Goal: Task Accomplishment & Management: Use online tool/utility

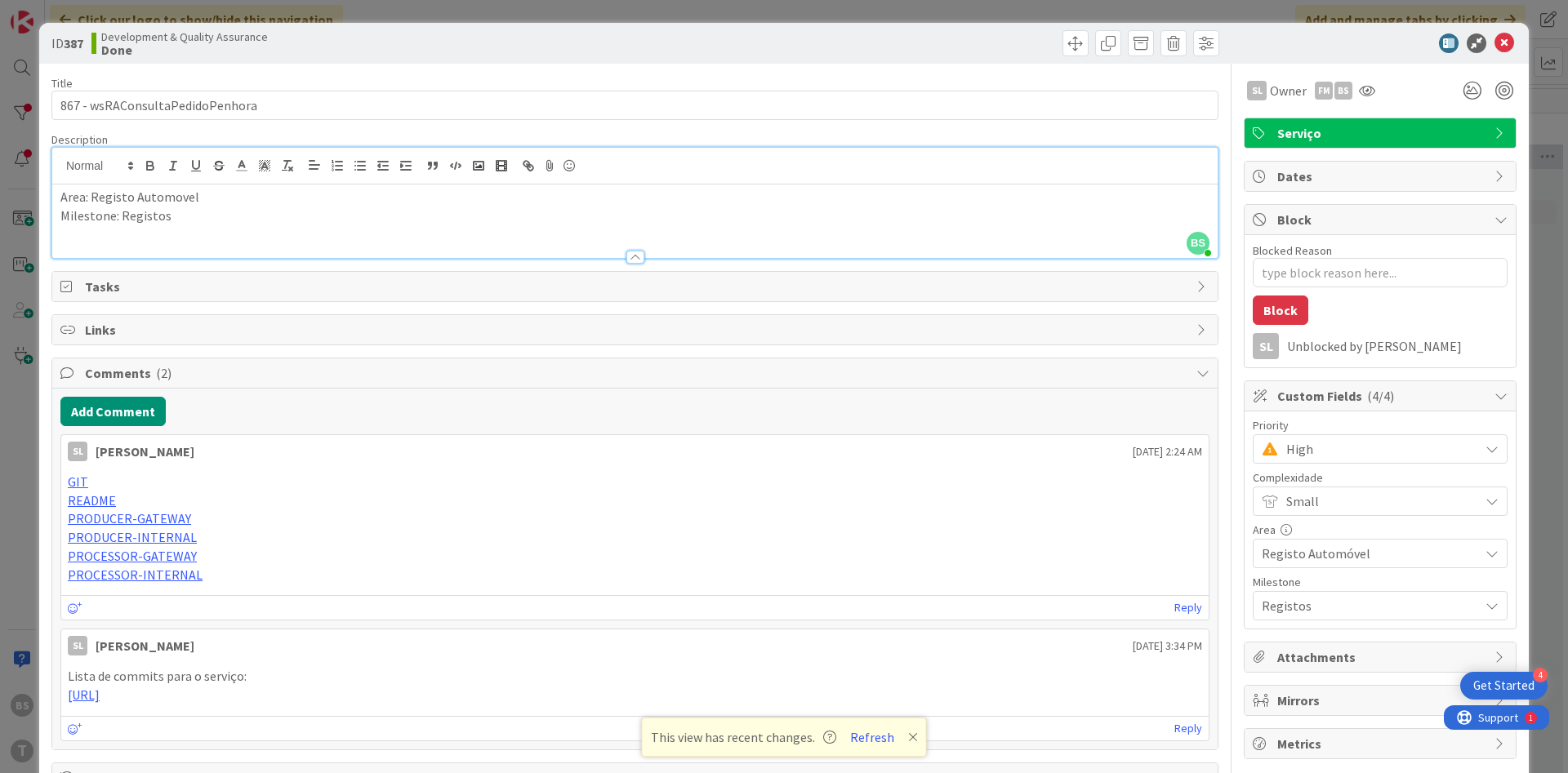
scroll to position [490, 267]
click at [1347, 448] on span "High" at bounding box center [1378, 449] width 185 height 23
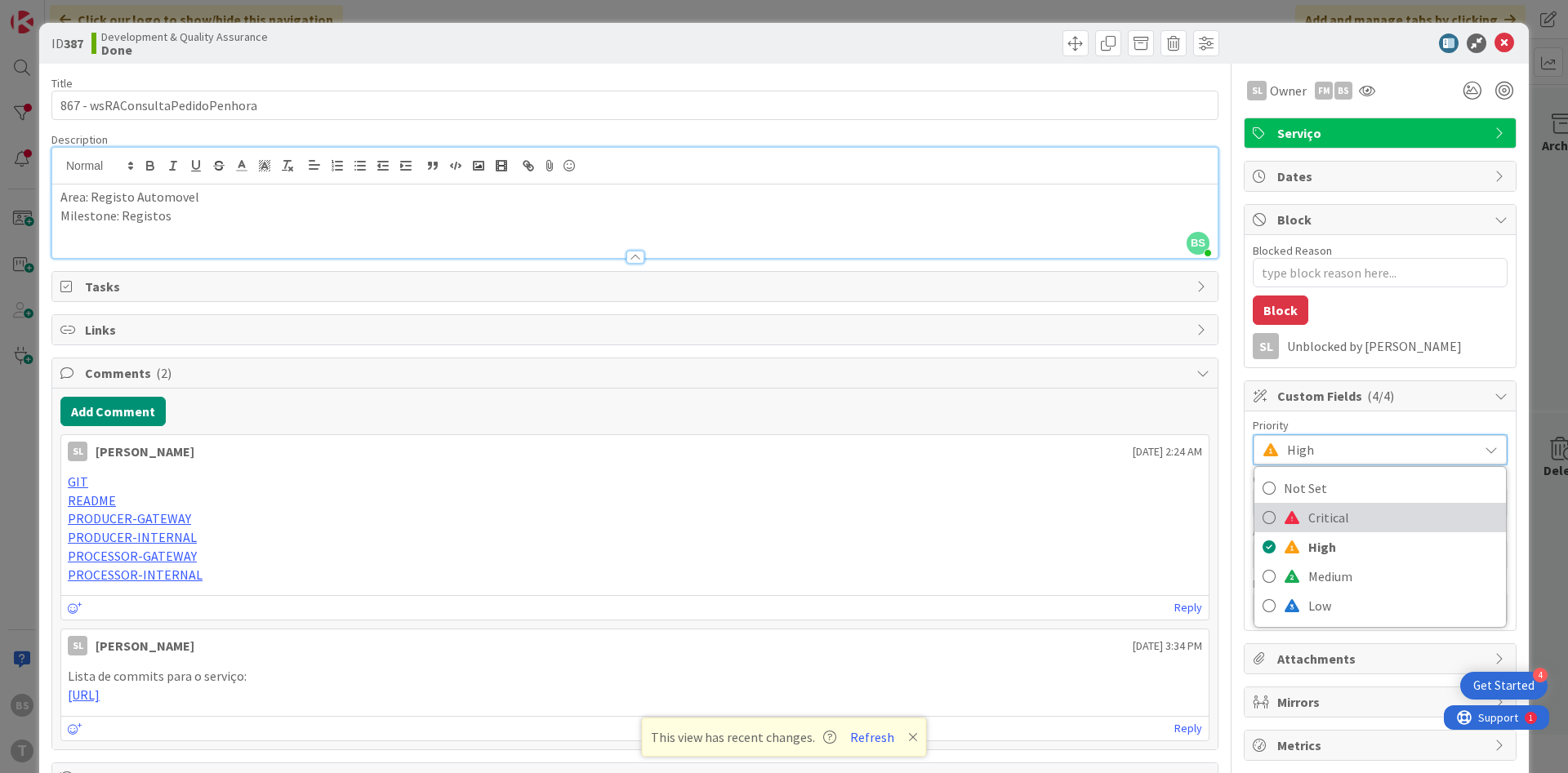
click at [1335, 521] on span "Critical" at bounding box center [1403, 517] width 190 height 25
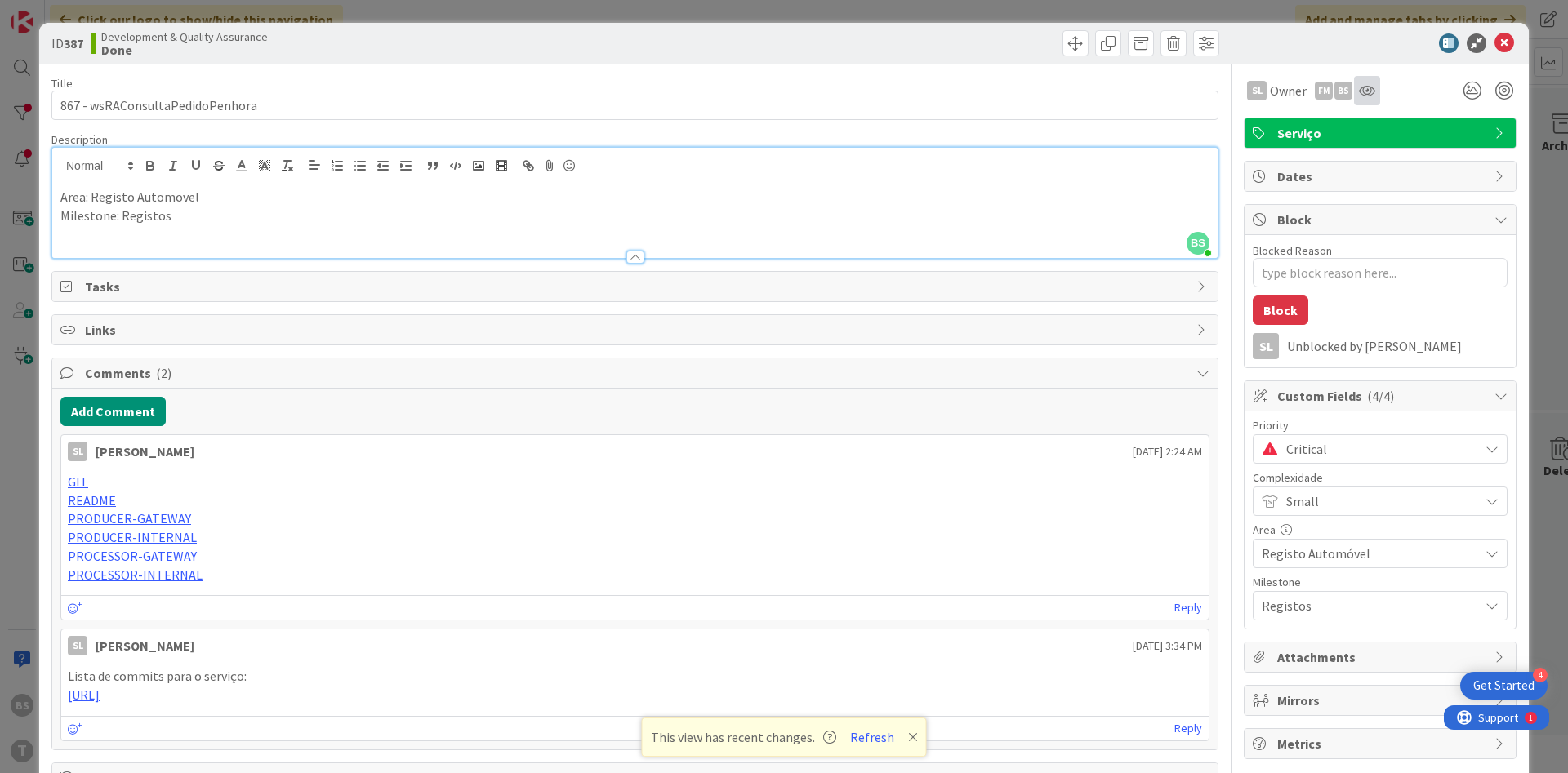
click at [1374, 101] on div at bounding box center [1367, 91] width 26 height 30
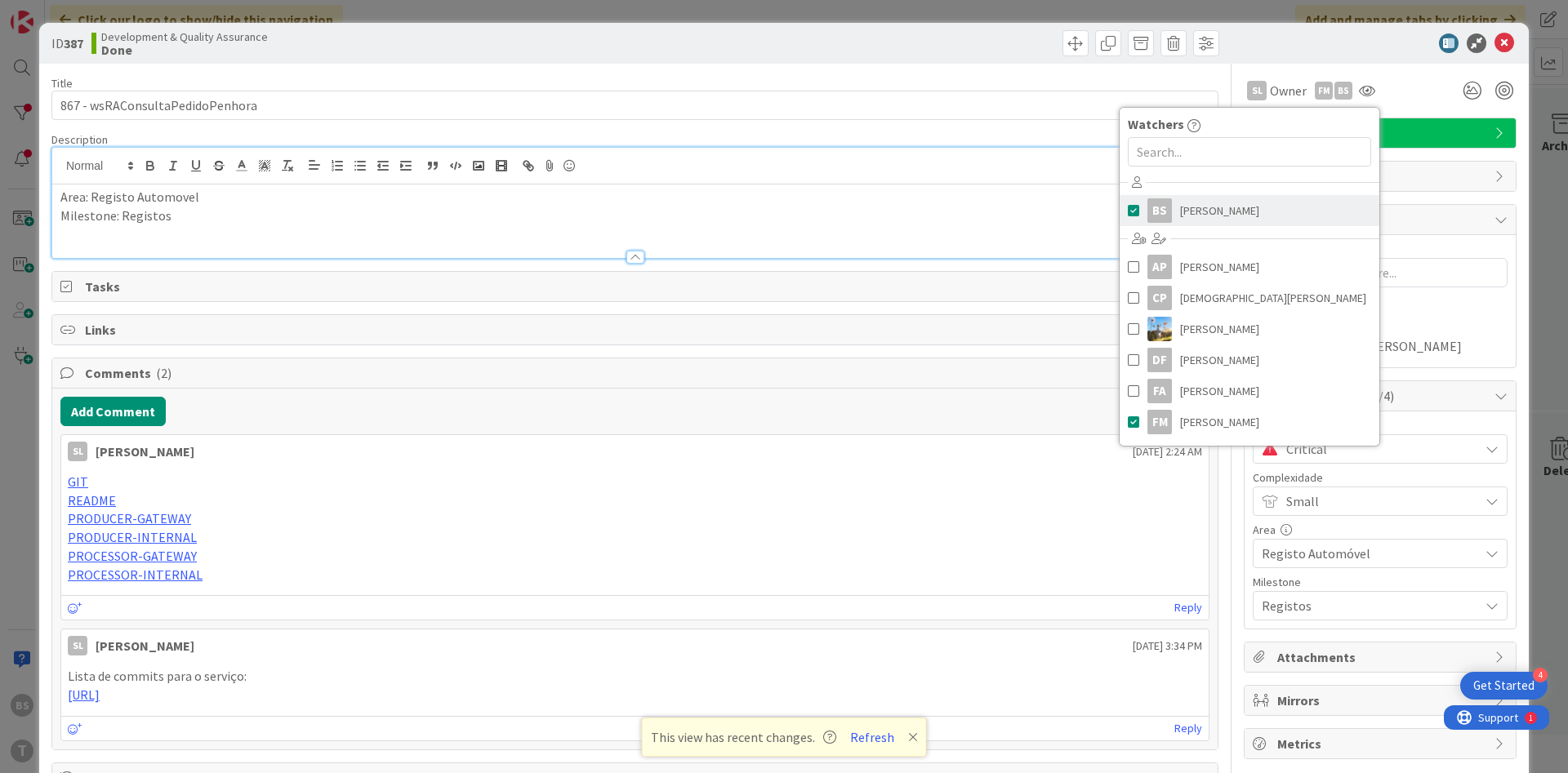
click at [1211, 202] on span "[PERSON_NAME]" at bounding box center [1220, 210] width 79 height 25
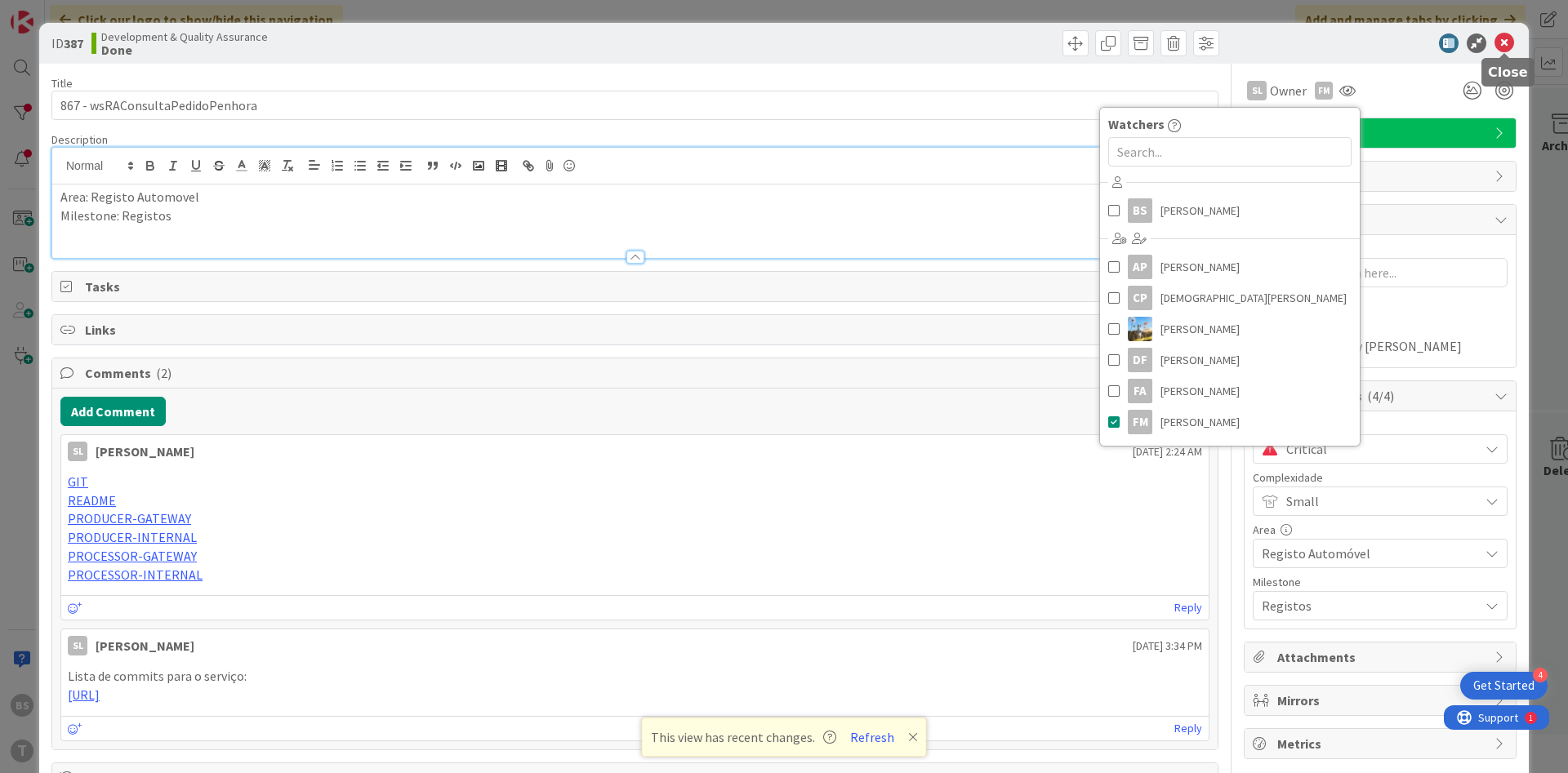
click at [1507, 44] on icon at bounding box center [1504, 44] width 20 height 20
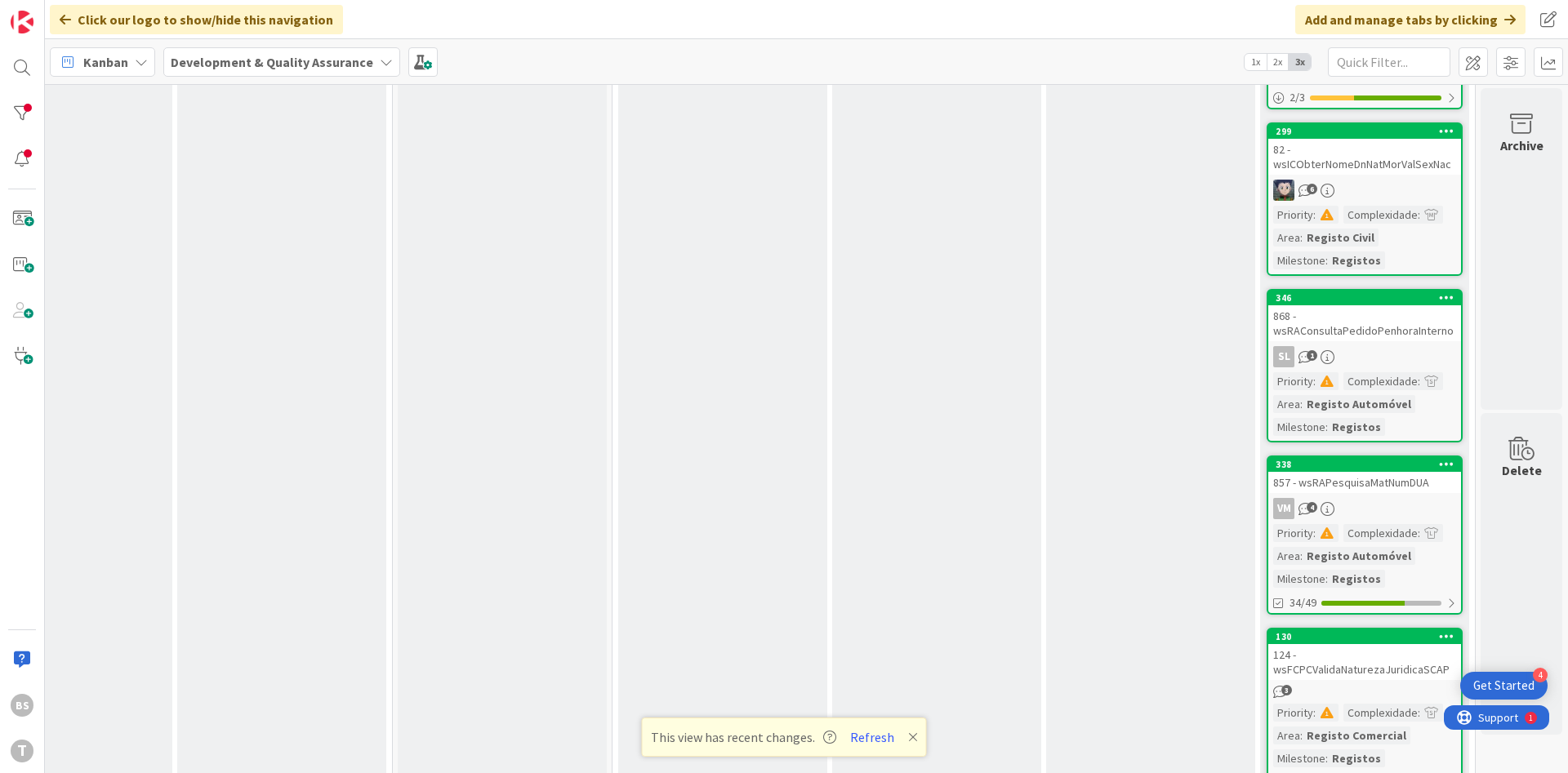
scroll to position [294, 308]
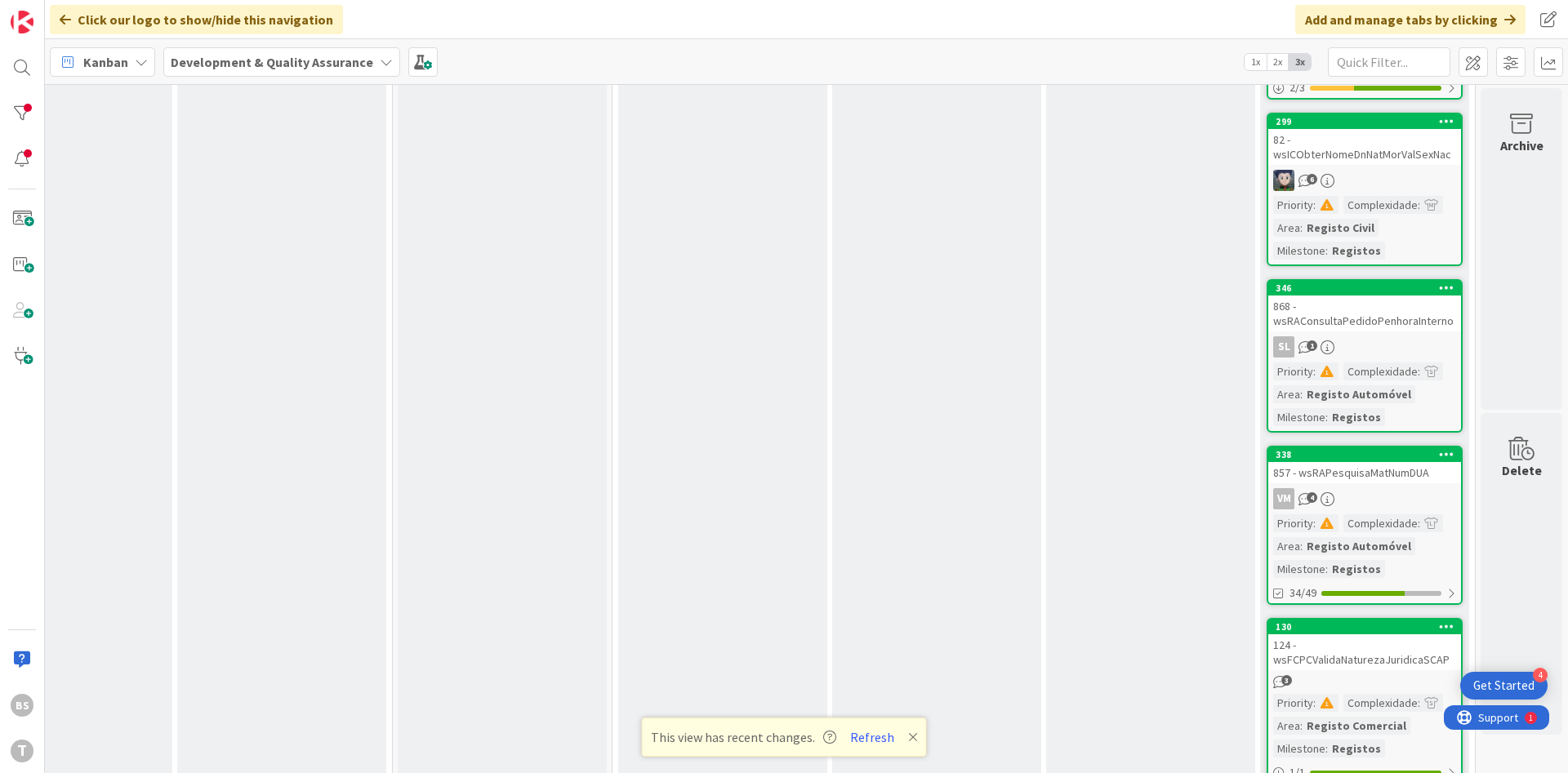
click at [1395, 332] on link "346 868 - wsRAConsultaPedidoPenhoraInterno SL 1 Priority : Complexidade : Area …" at bounding box center [1364, 356] width 196 height 153
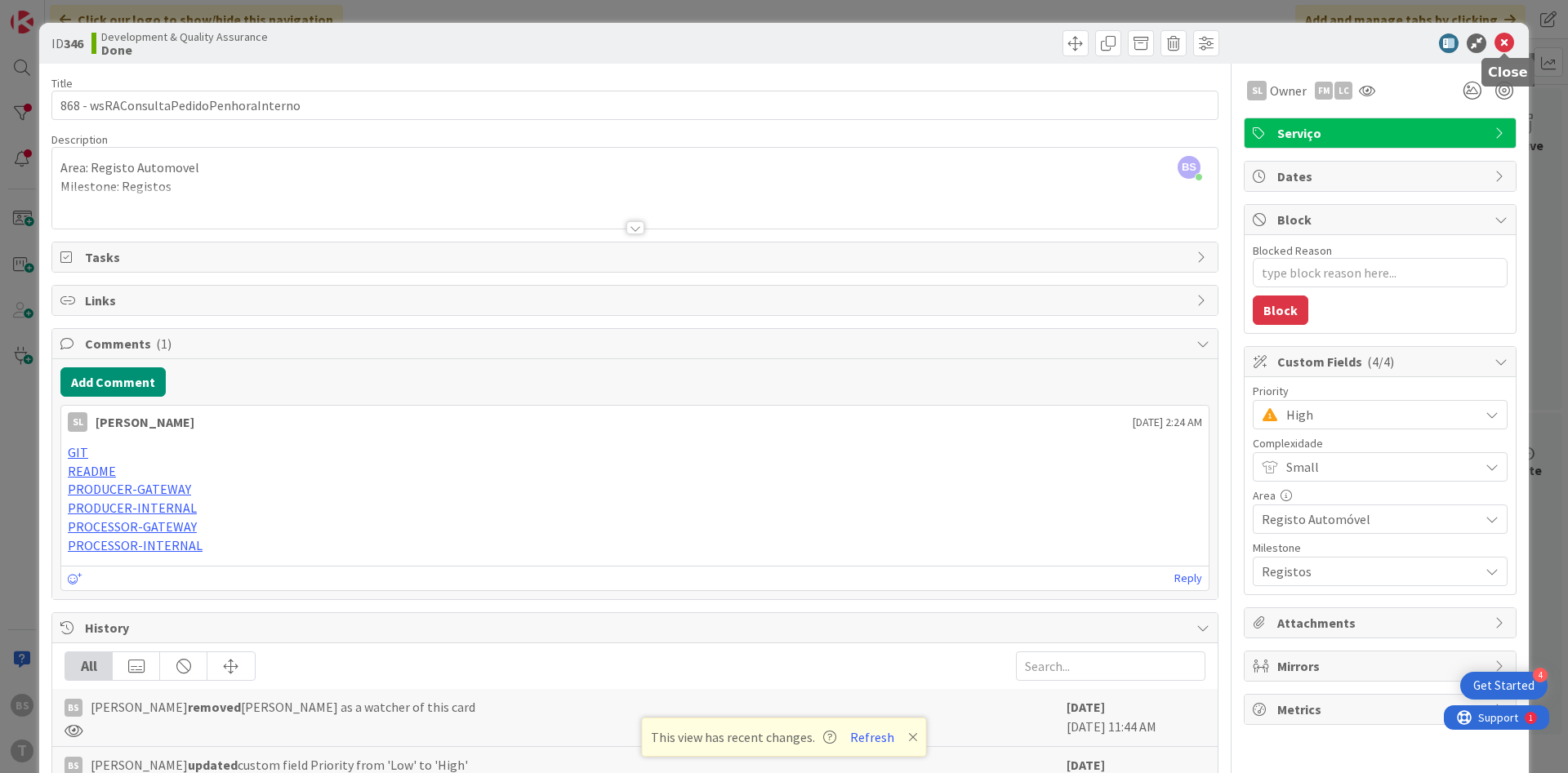
click at [1498, 47] on icon at bounding box center [1504, 44] width 20 height 20
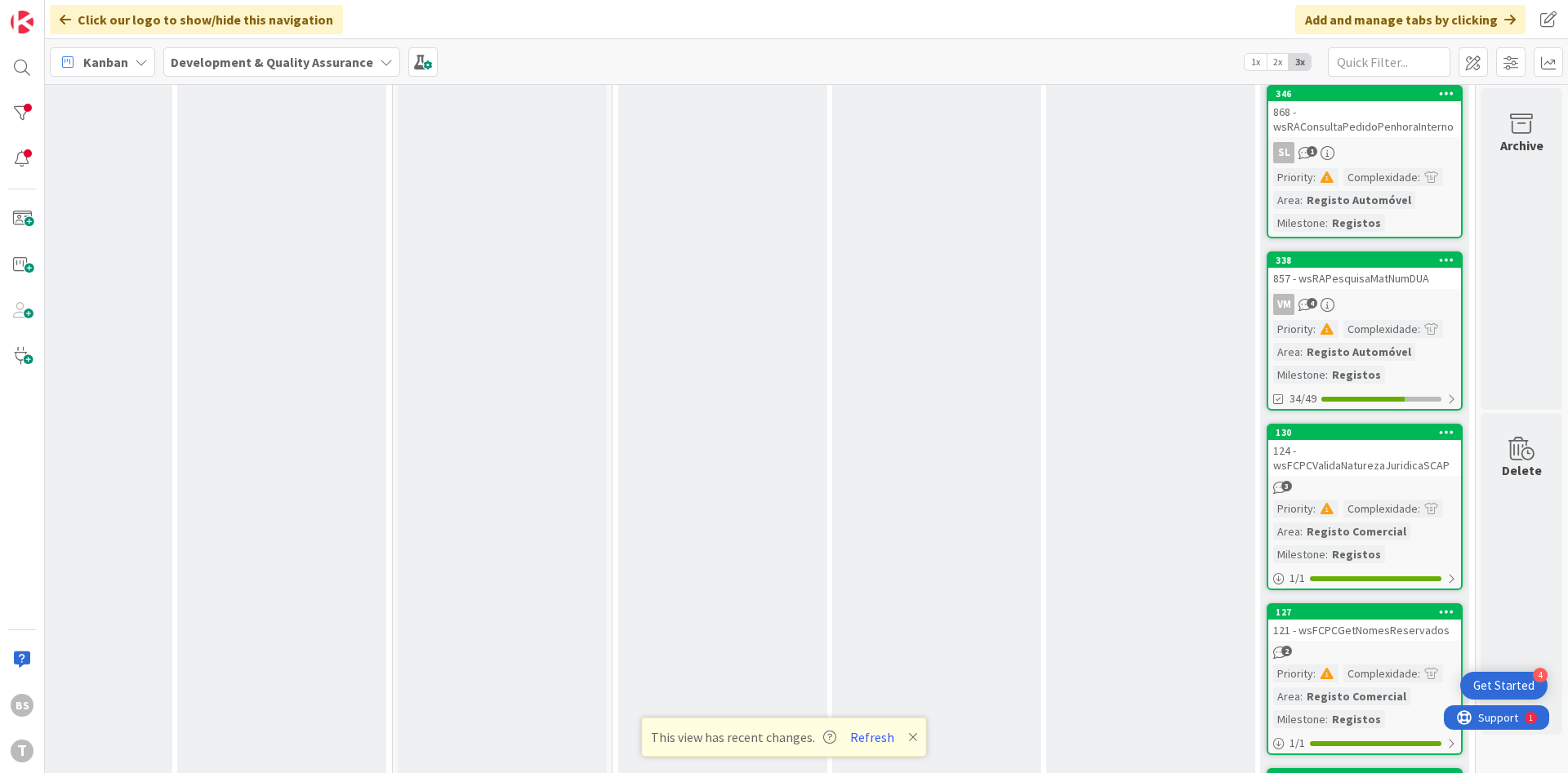
scroll to position [490, 308]
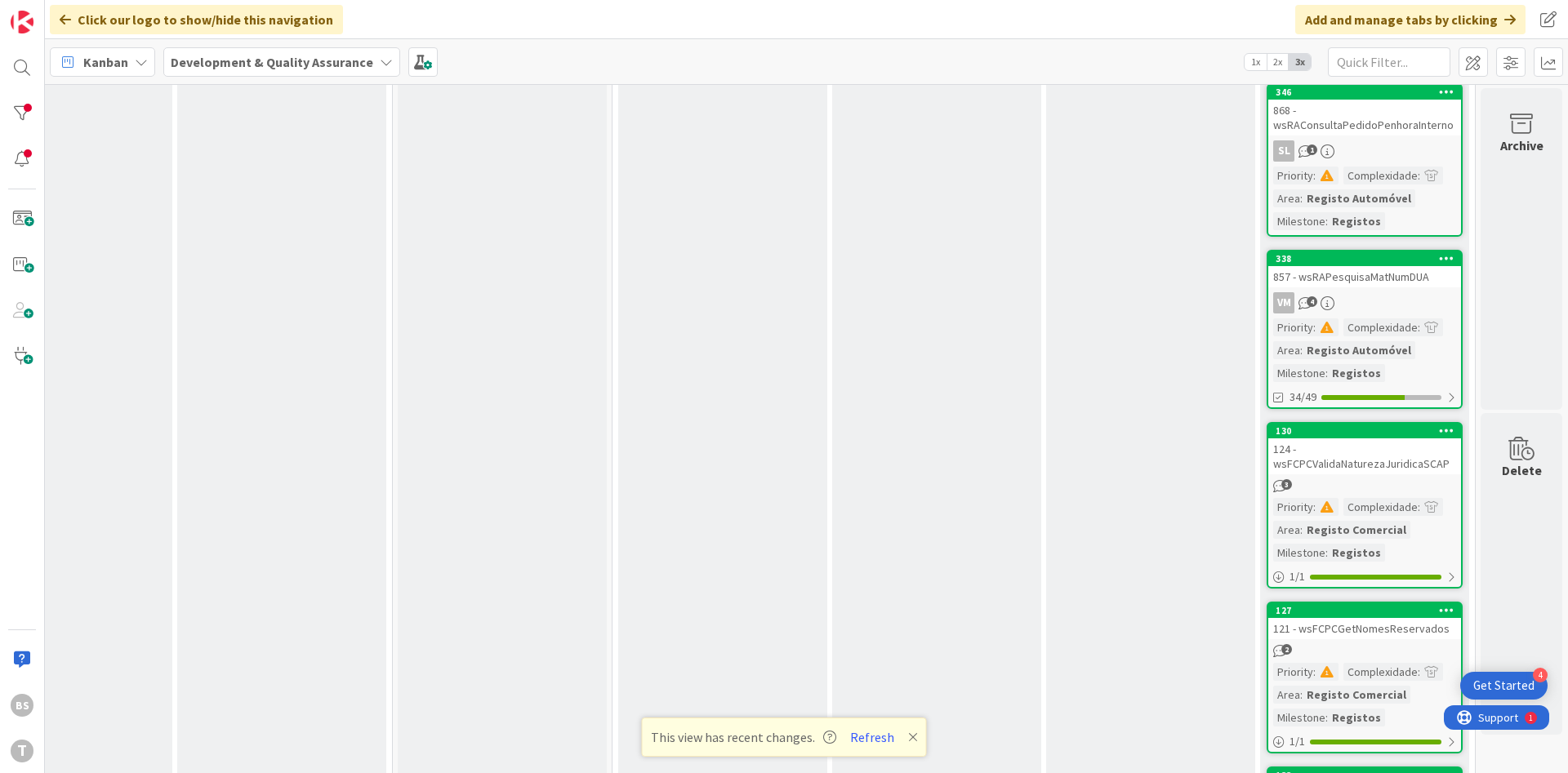
click at [1374, 284] on div "857 - wsRAPesquisaMatNumDUA" at bounding box center [1365, 277] width 193 height 21
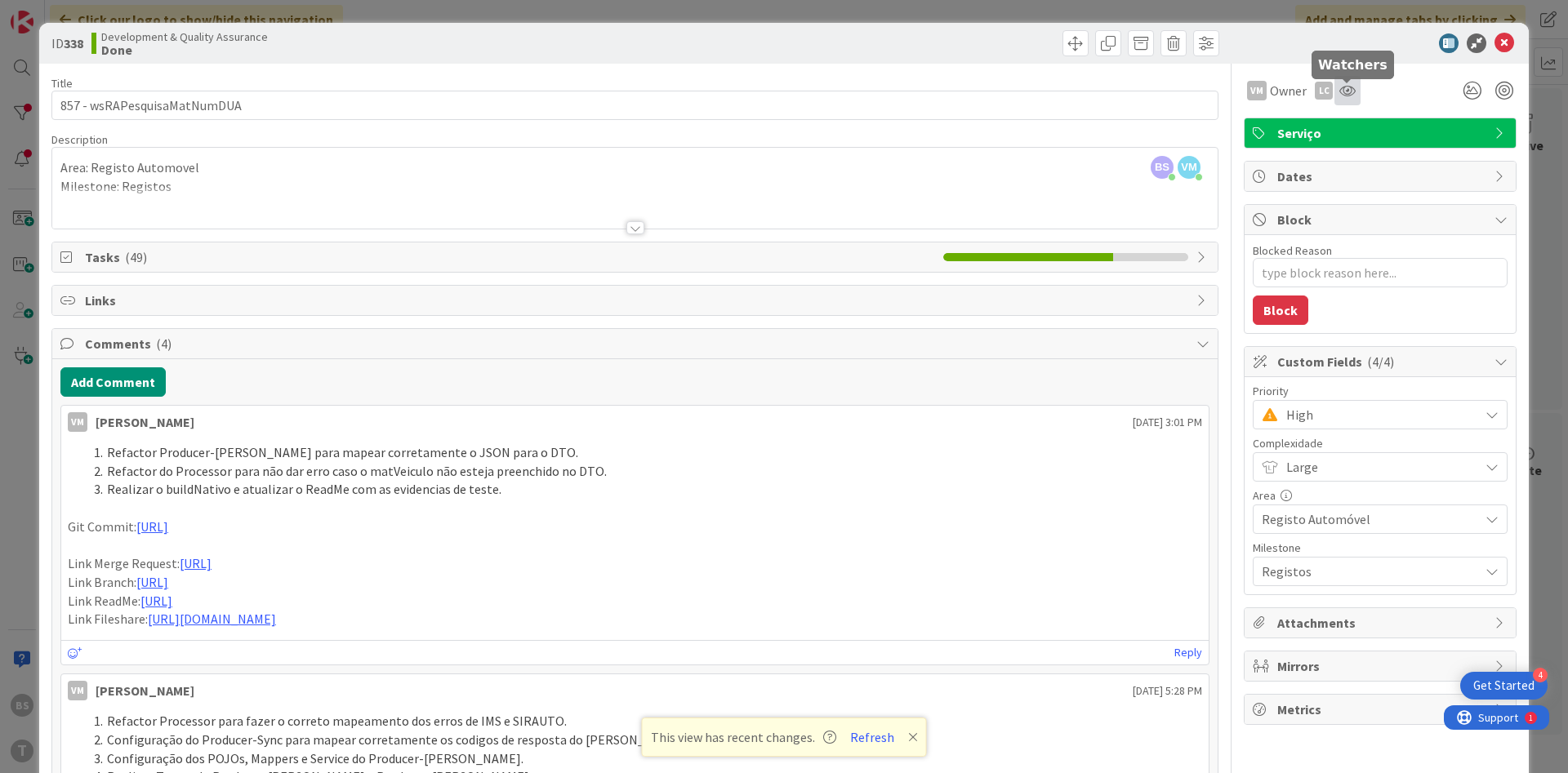
click at [1348, 92] on icon at bounding box center [1348, 91] width 17 height 13
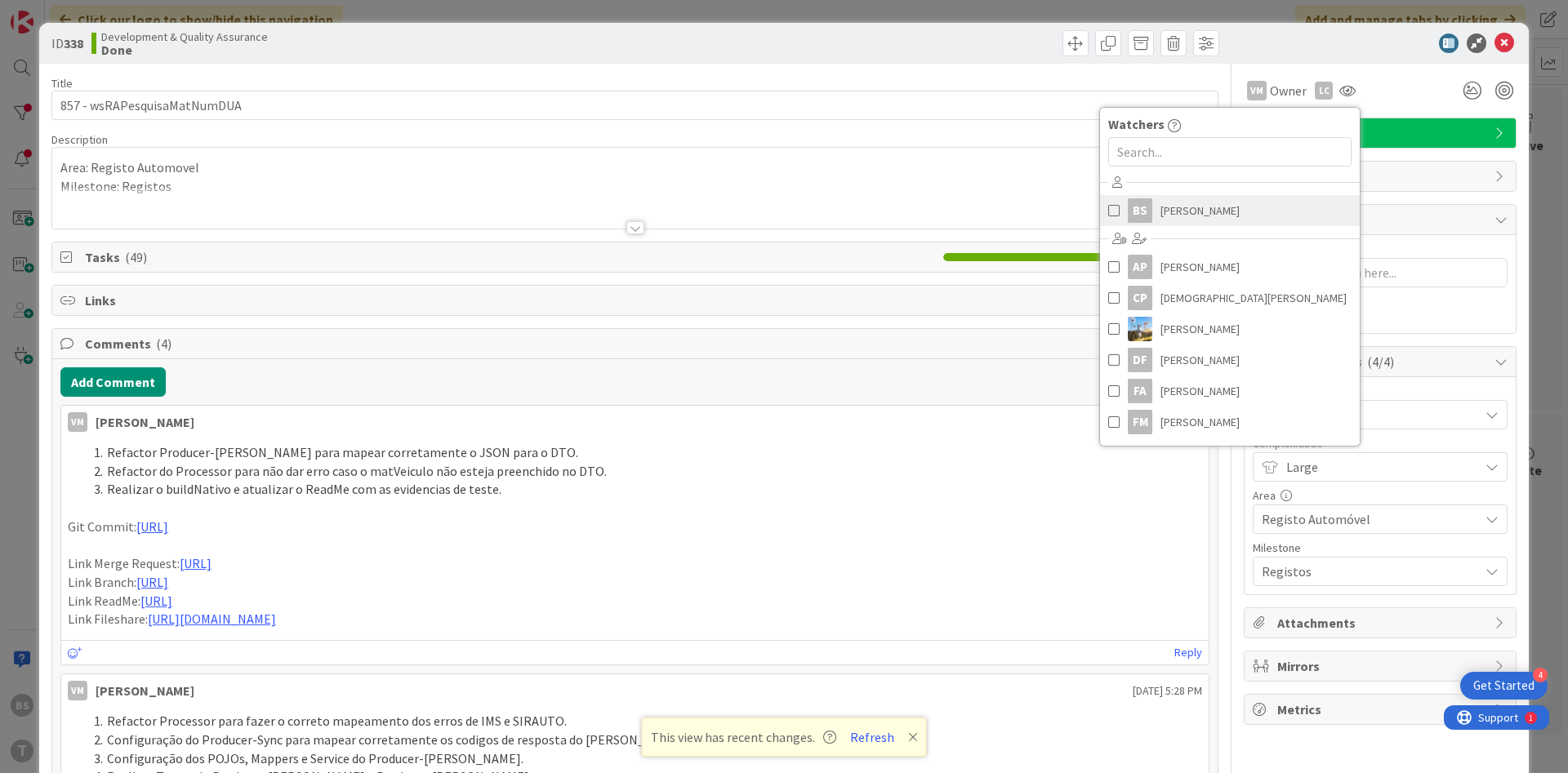
click at [1216, 207] on span "[PERSON_NAME]" at bounding box center [1200, 210] width 79 height 25
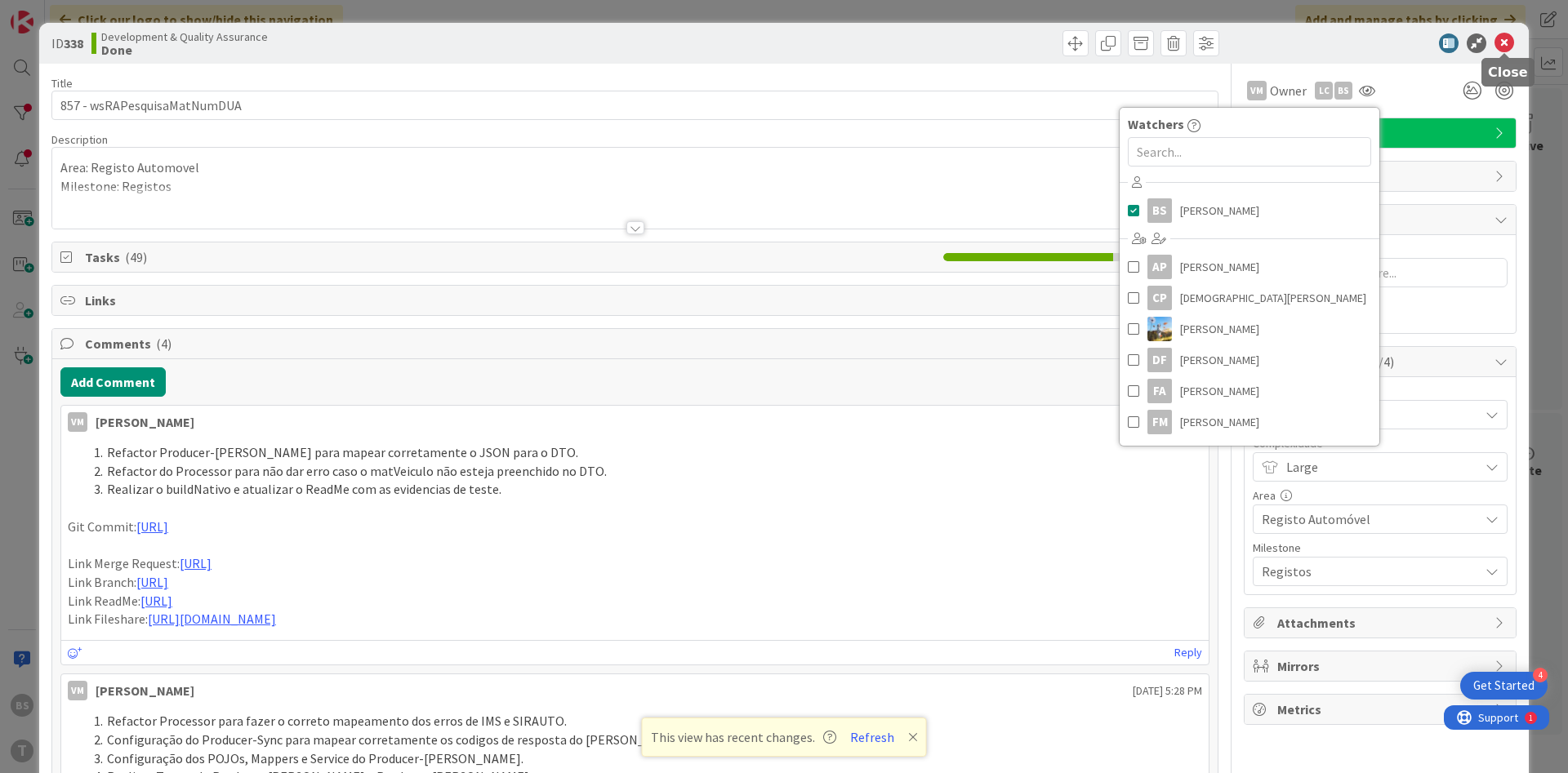
click at [1507, 40] on icon at bounding box center [1504, 44] width 20 height 20
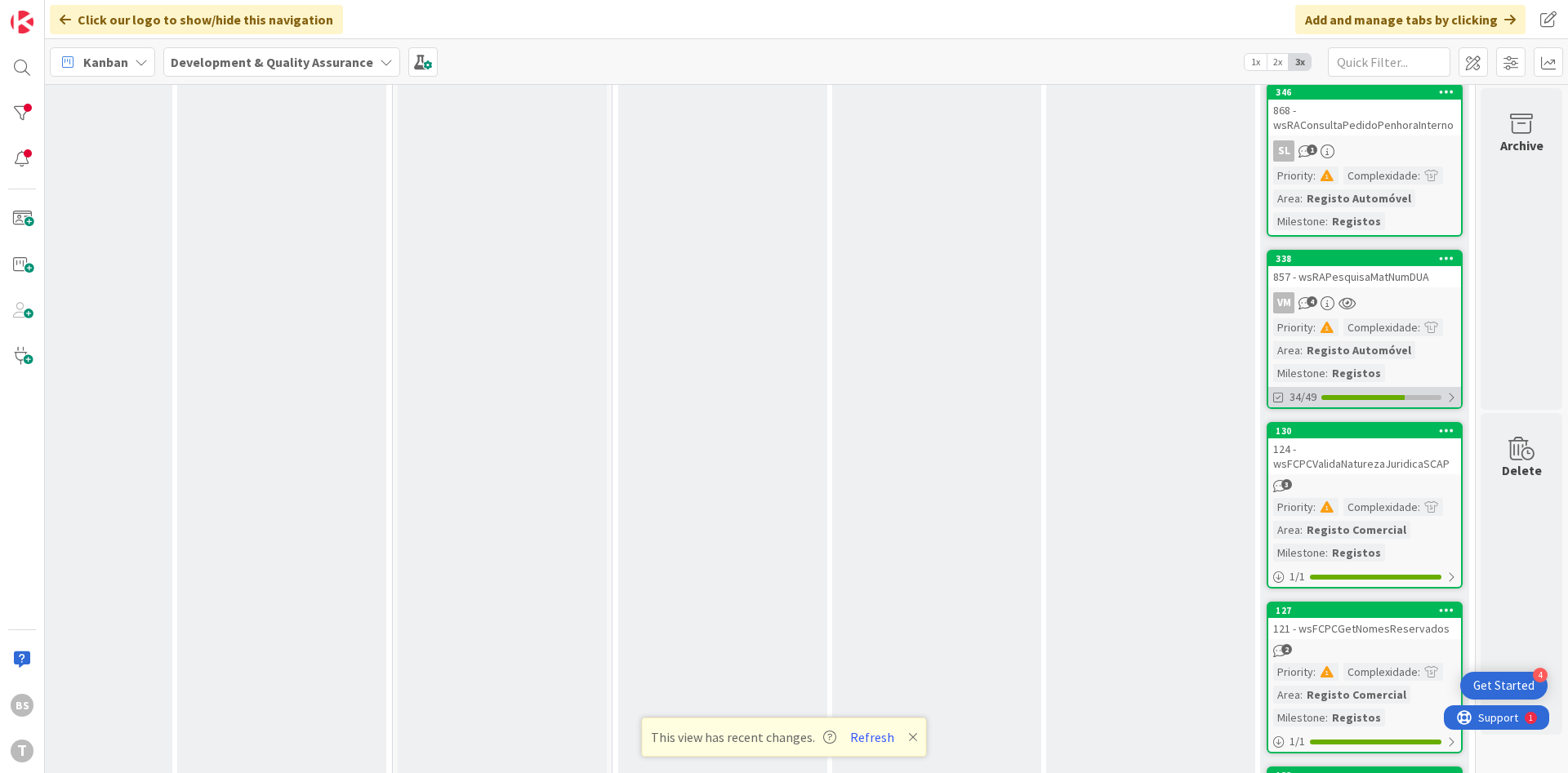
scroll to position [0, 308]
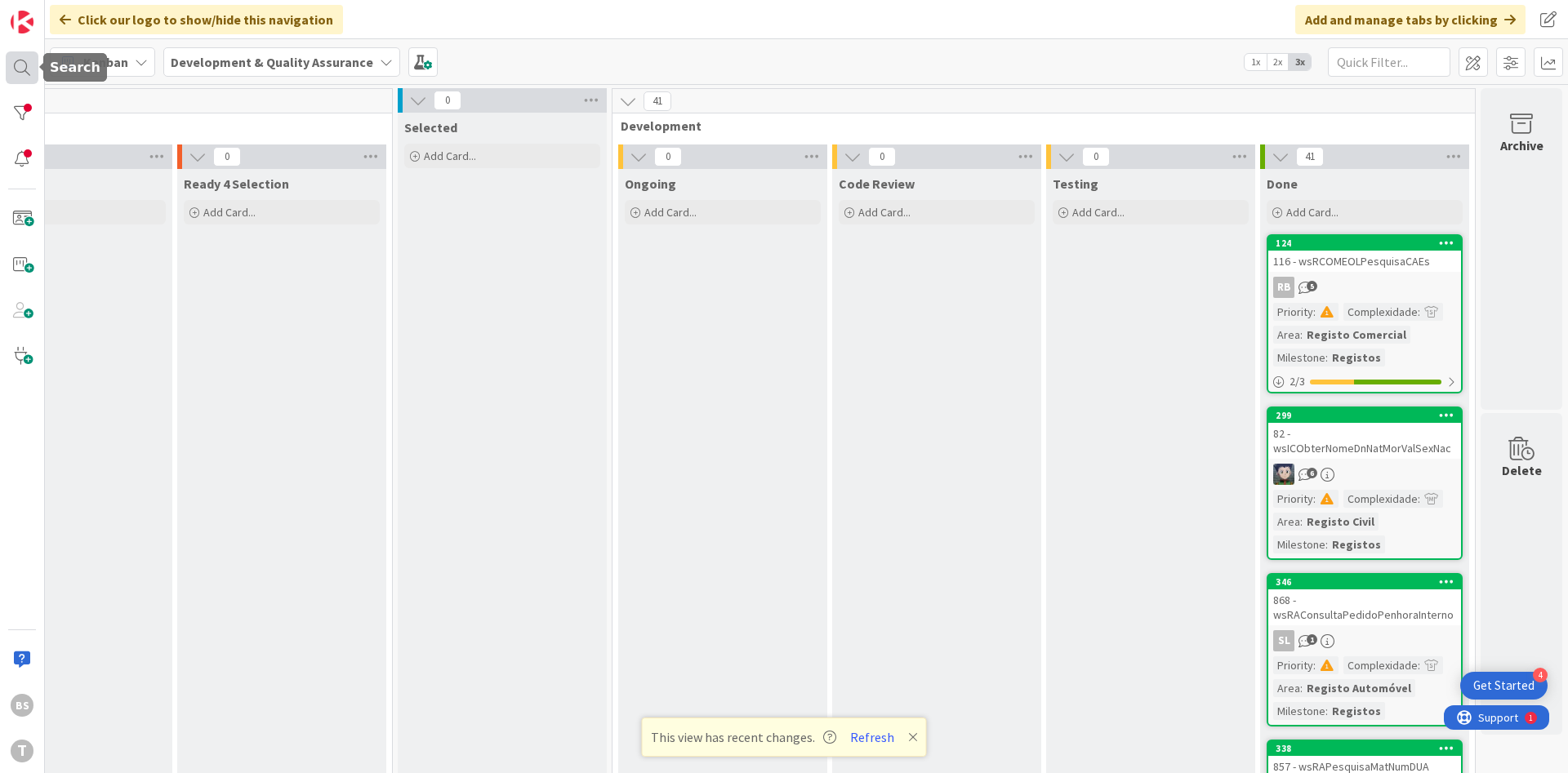
click at [32, 70] on div at bounding box center [22, 68] width 33 height 33
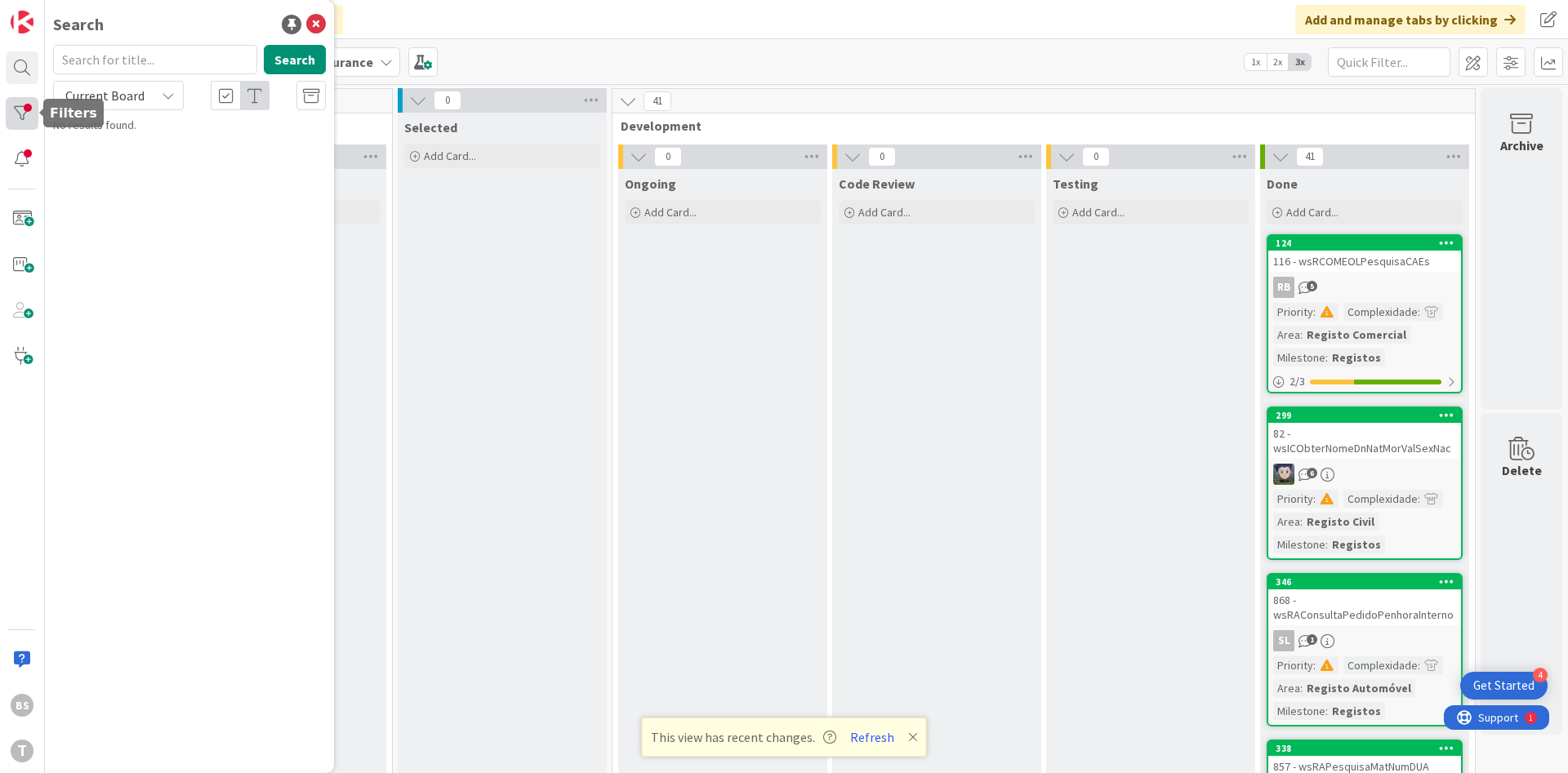
click at [35, 107] on div at bounding box center [22, 114] width 33 height 33
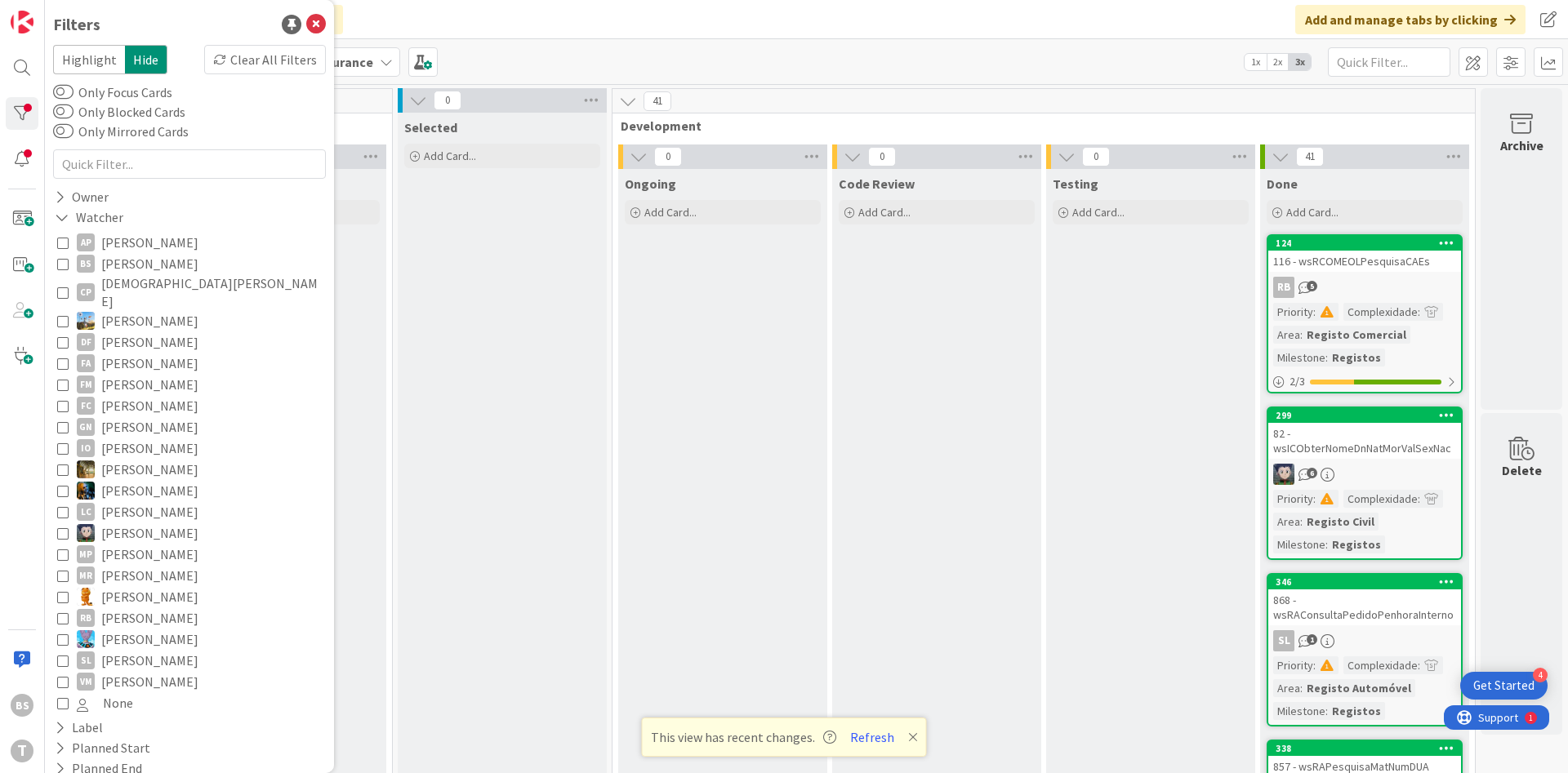
click at [67, 263] on icon at bounding box center [63, 264] width 12 height 12
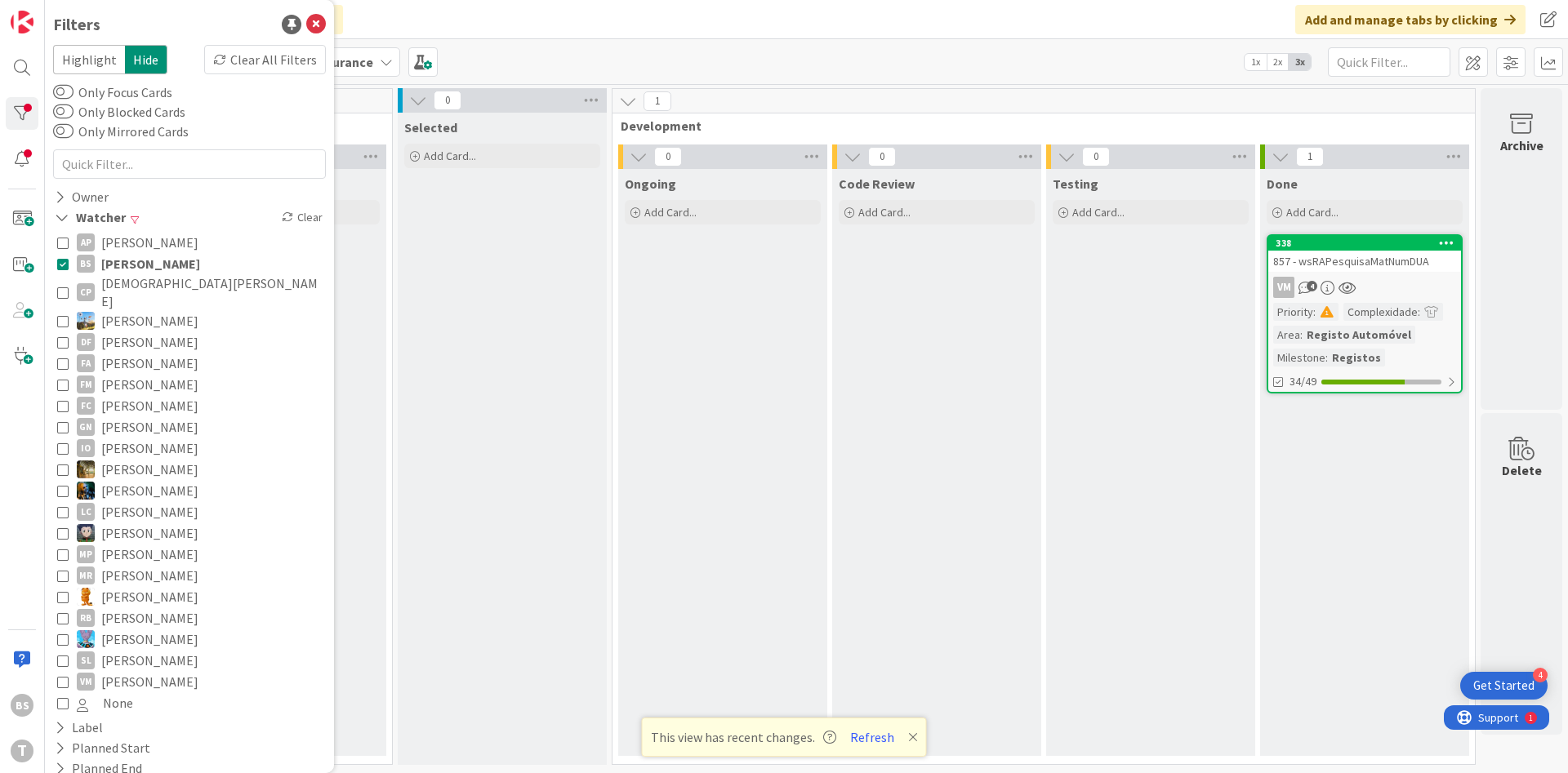
click at [1328, 264] on div "857 - wsRAPesquisaMatNumDUA" at bounding box center [1365, 262] width 193 height 21
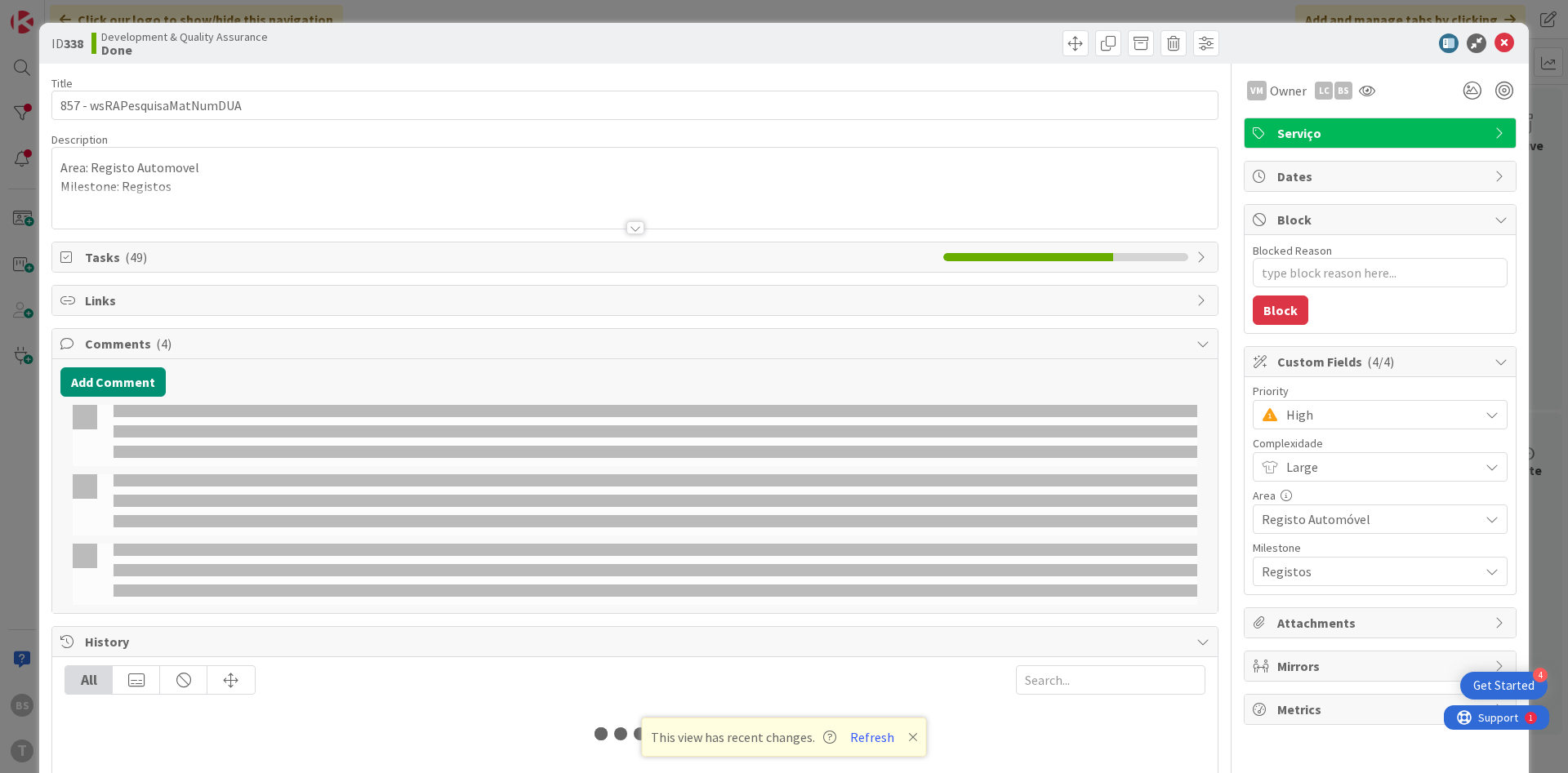
type textarea "x"
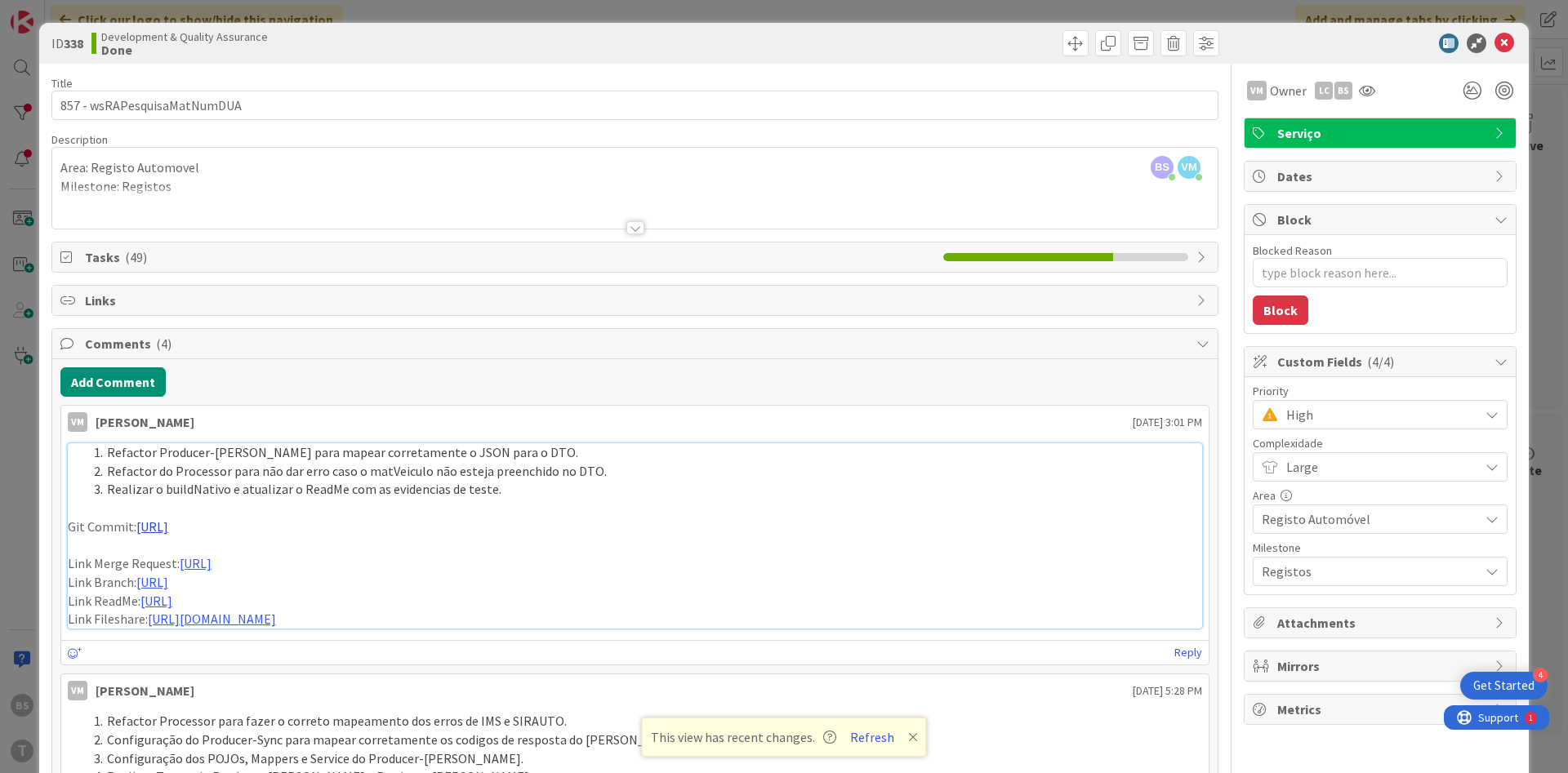
click at [168, 522] on link "[URL]" at bounding box center [152, 526] width 32 height 16
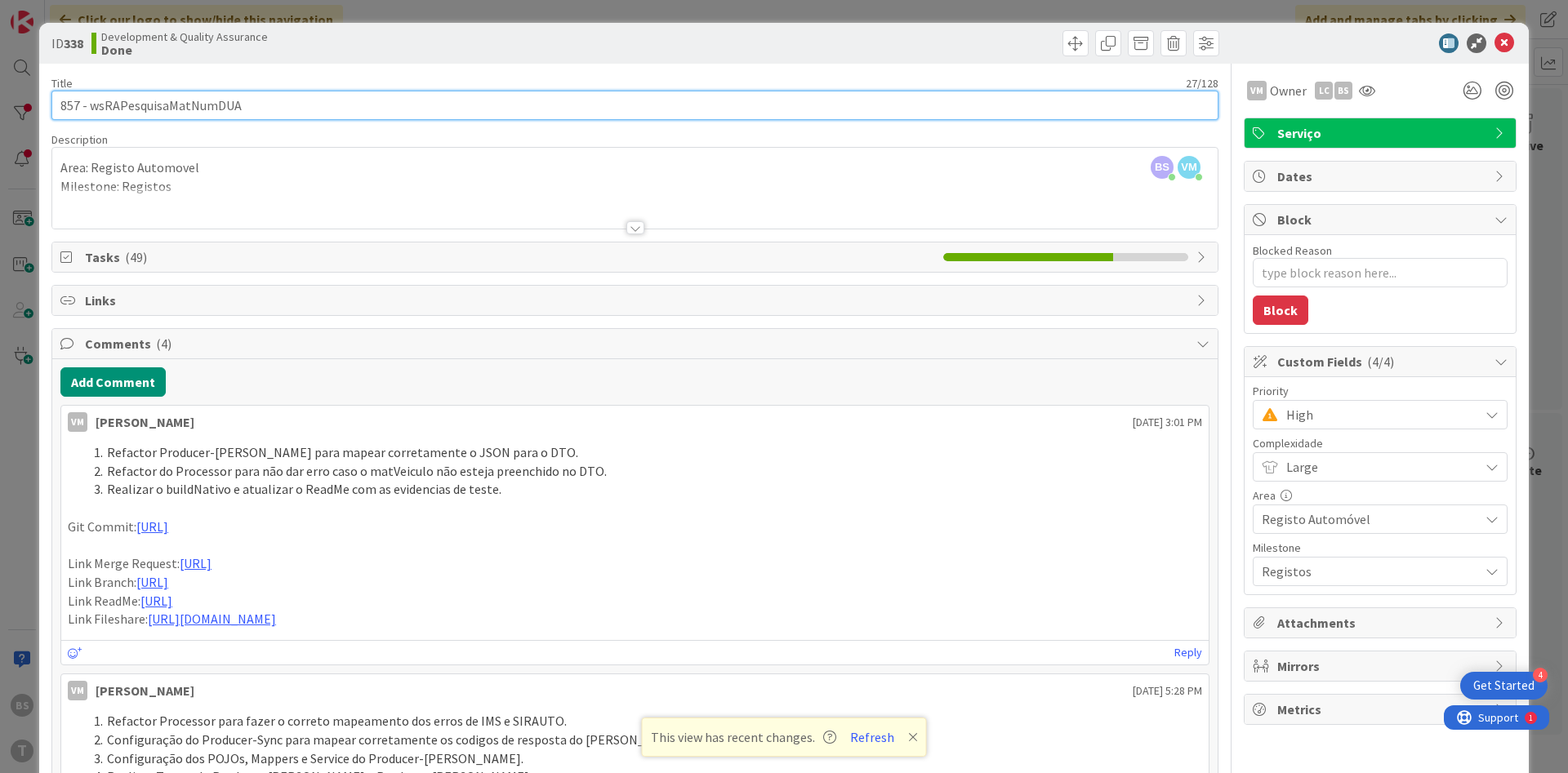
click at [150, 105] on input "857 - wsRAPesquisaMatNumDUA" at bounding box center [635, 106] width 1167 height 30
